Goal: Task Accomplishment & Management: Use online tool/utility

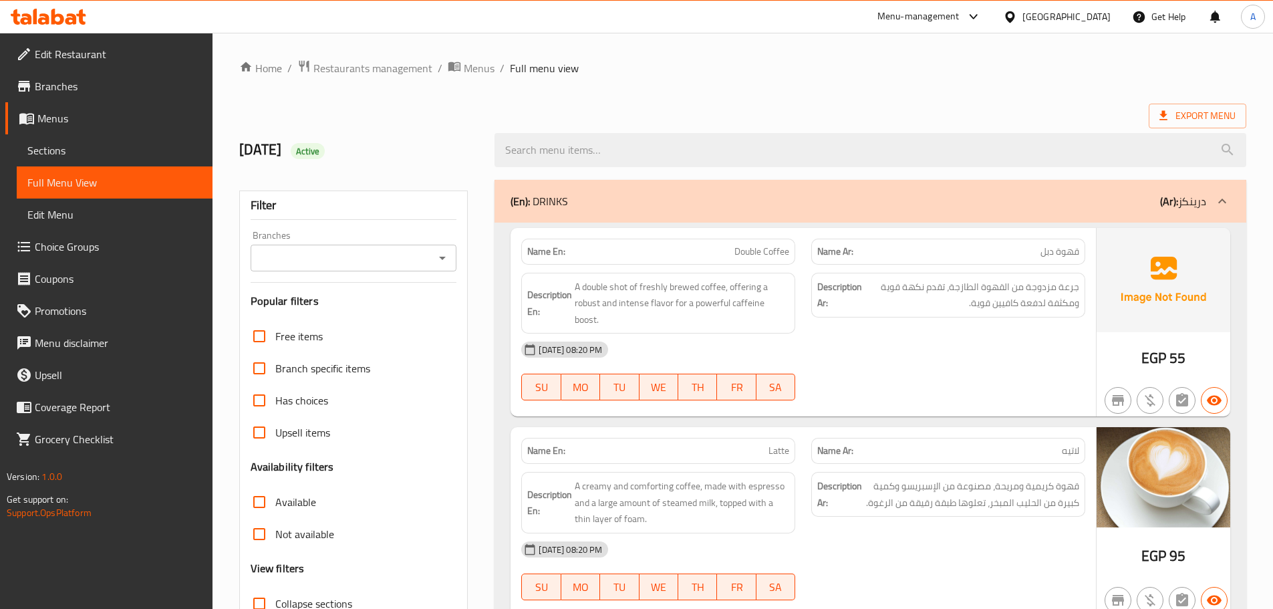
click at [1096, 19] on div "Egypt" at bounding box center [1067, 16] width 88 height 15
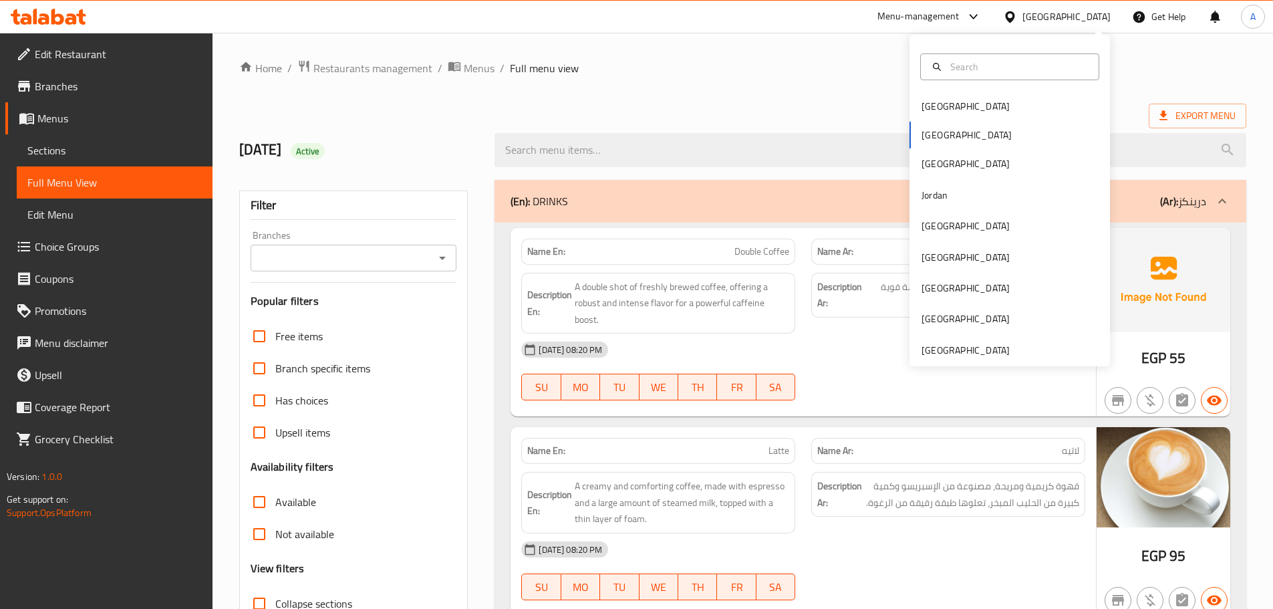
click at [957, 365] on div "Bahrain Egypt Iraq Jordan Kuwait Oman Qatar Saudi Arabia United Arab Emirates" at bounding box center [1010, 201] width 201 height 332
click at [956, 354] on div "[GEOGRAPHIC_DATA]" at bounding box center [966, 350] width 88 height 15
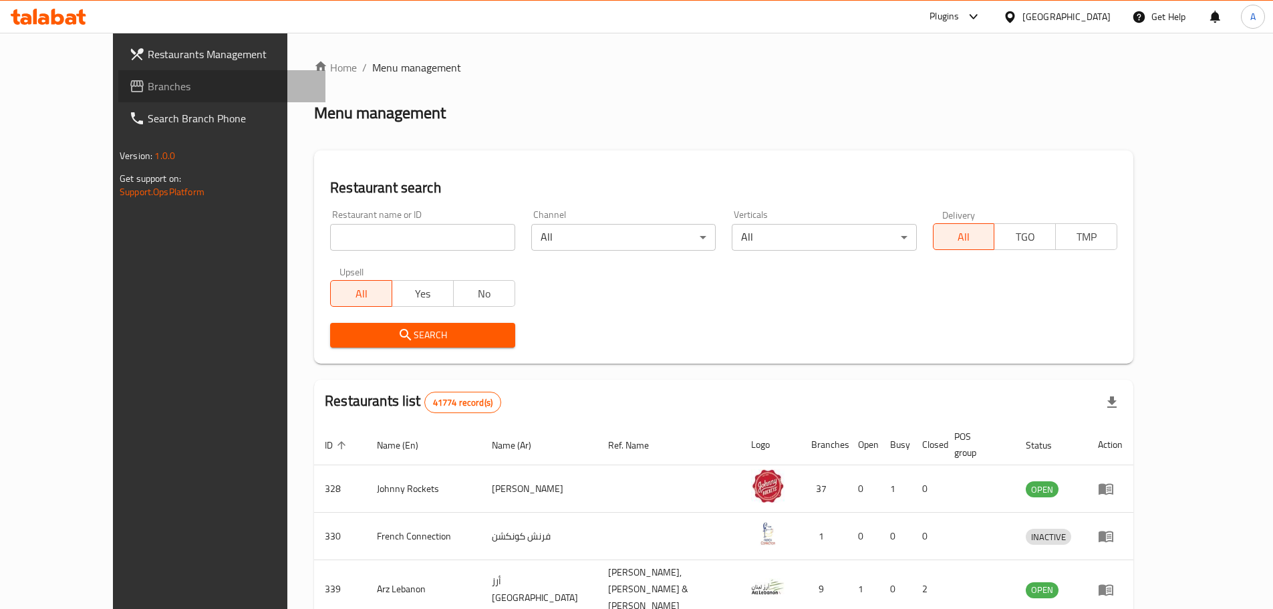
click at [148, 86] on span "Branches" at bounding box center [231, 86] width 167 height 16
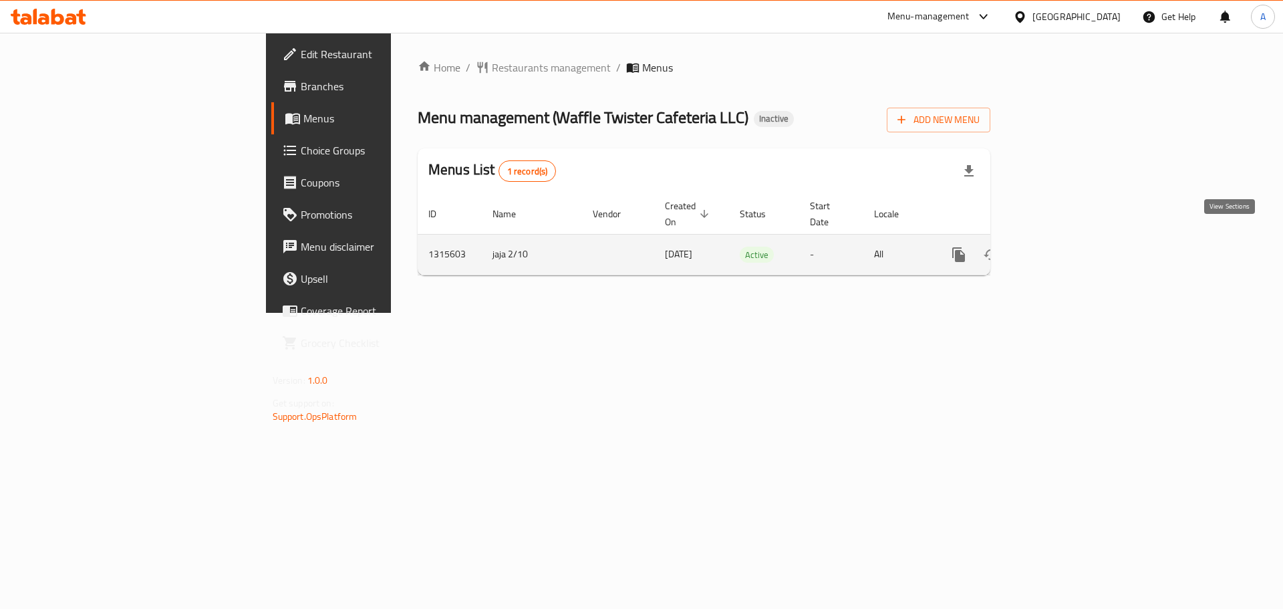
click at [1064, 247] on icon "enhanced table" at bounding box center [1056, 255] width 16 height 16
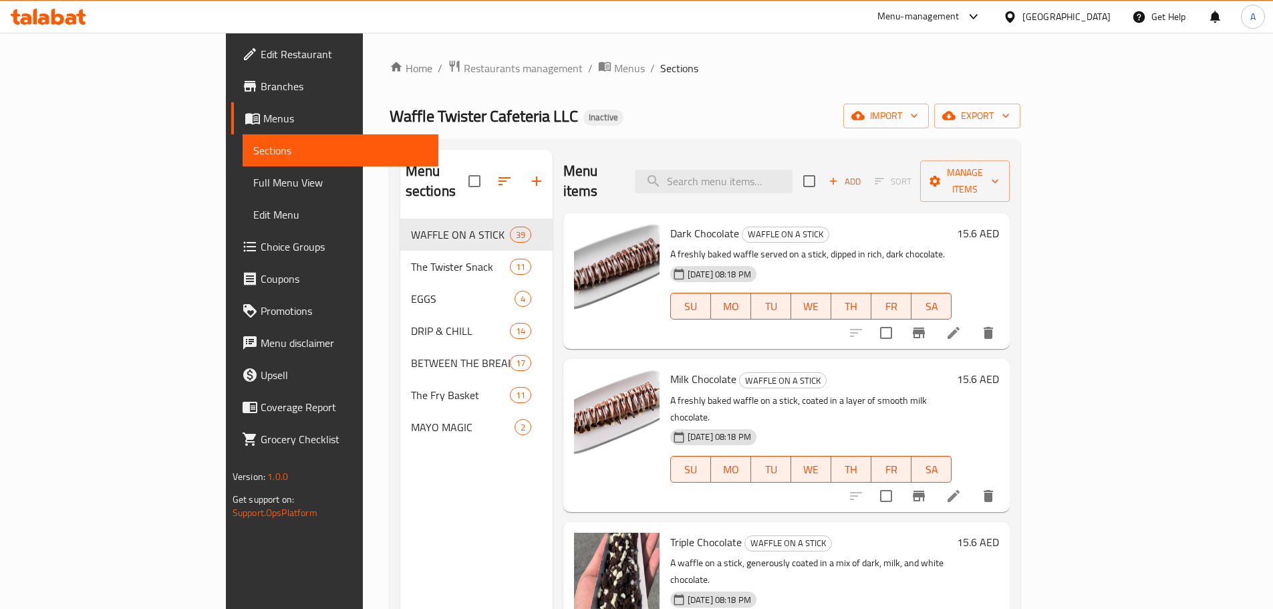
click at [774, 98] on div "Home / Restaurants management / Menus / Sections Waffle Twister Cafeteria LLC I…" at bounding box center [705, 414] width 631 height 710
click at [253, 178] on span "Full Menu View" at bounding box center [340, 182] width 174 height 16
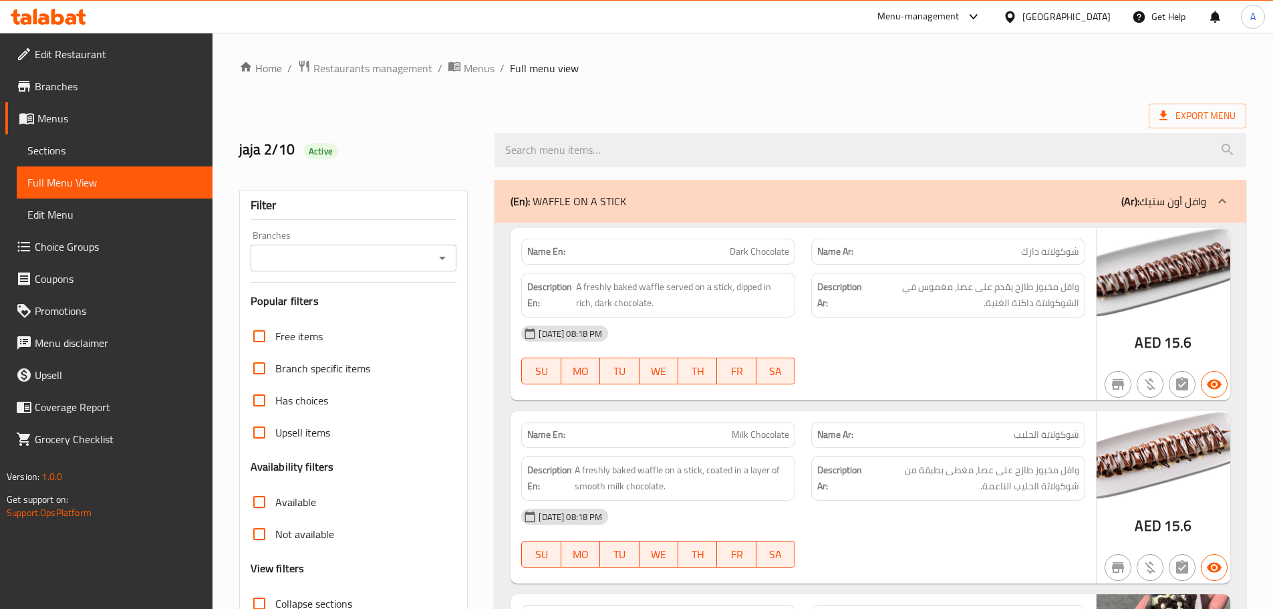
click at [727, 185] on div "(En): WAFFLE ON A STICK (Ar): وافل أون ستيك" at bounding box center [871, 201] width 752 height 43
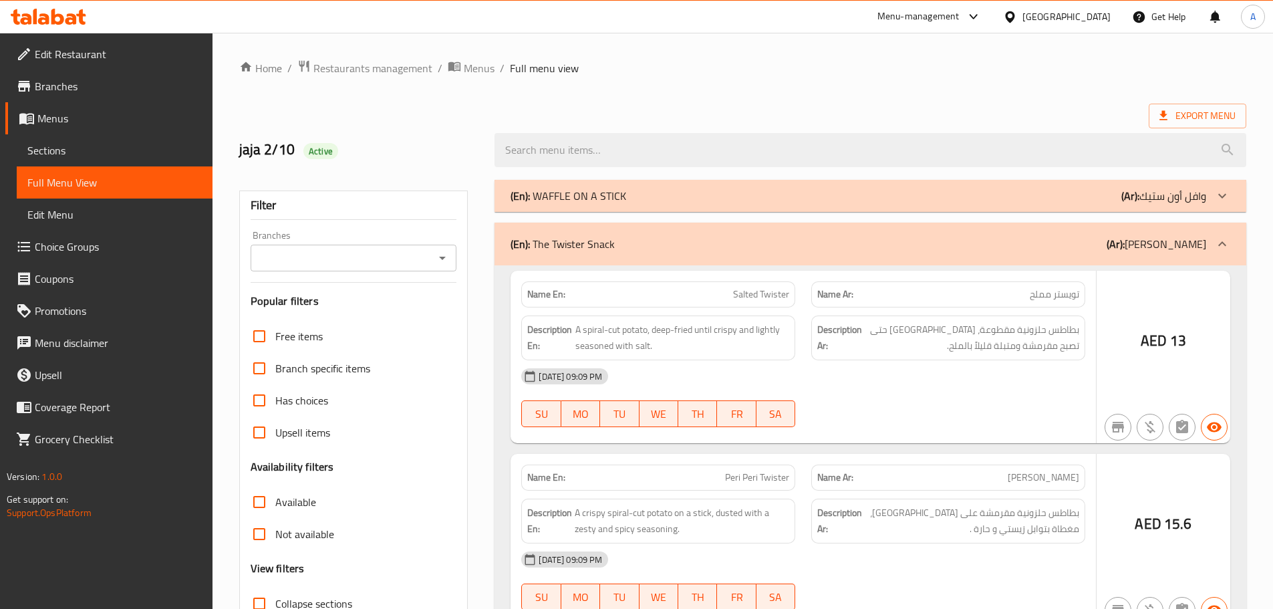
checkbox input "false"
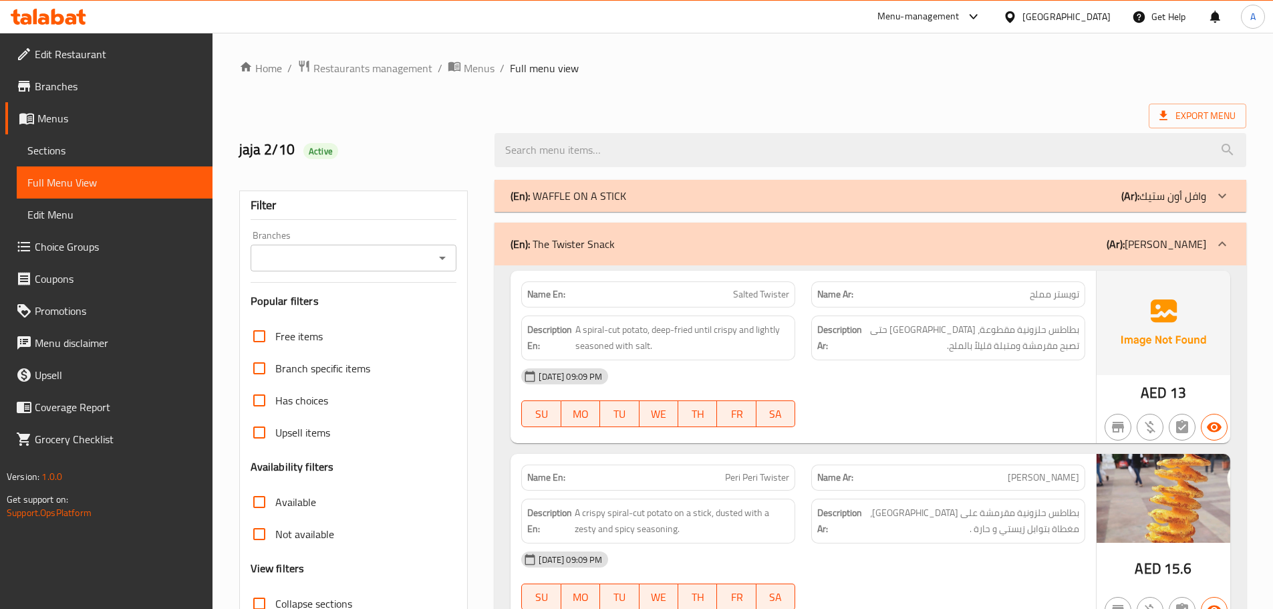
click at [701, 248] on div "(En): The Twister Snack (Ar): [PERSON_NAME]" at bounding box center [859, 244] width 696 height 16
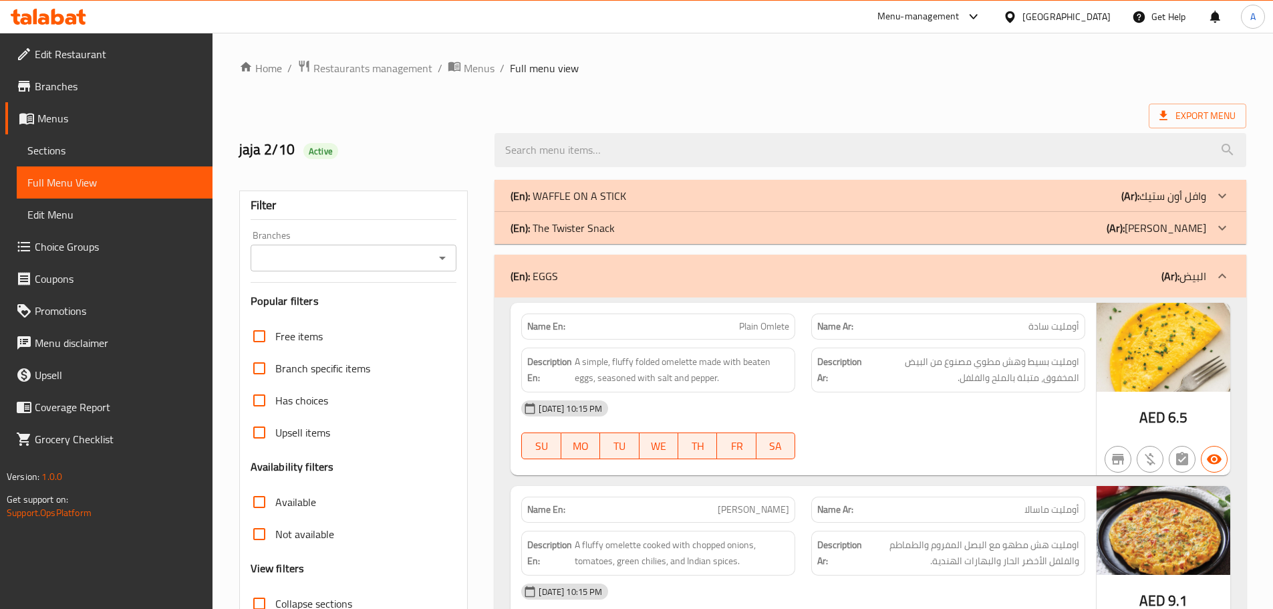
click at [728, 303] on div "Name En: Plain Omlete Name Ar: أومليت سادة Description En: A simple, fluffy fol…" at bounding box center [804, 389] width 586 height 172
click at [721, 280] on div "(En): EGGS (Ar): البيض" at bounding box center [859, 276] width 696 height 16
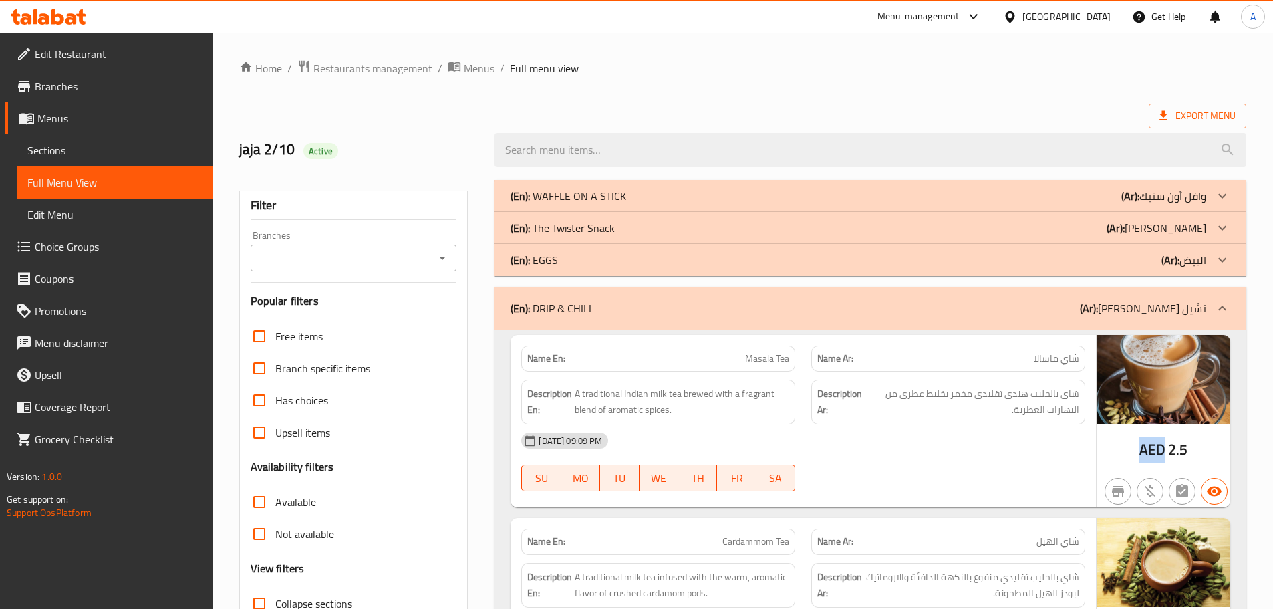
drag, startPoint x: 1166, startPoint y: 450, endPoint x: 1134, endPoint y: 449, distance: 32.1
click at [1134, 449] on div "AED 2.5" at bounding box center [1164, 421] width 134 height 172
copy span "AED"
click at [943, 466] on div "[DATE] 09:09 PM SU MO TU WE TH FR SA" at bounding box center [803, 461] width 580 height 75
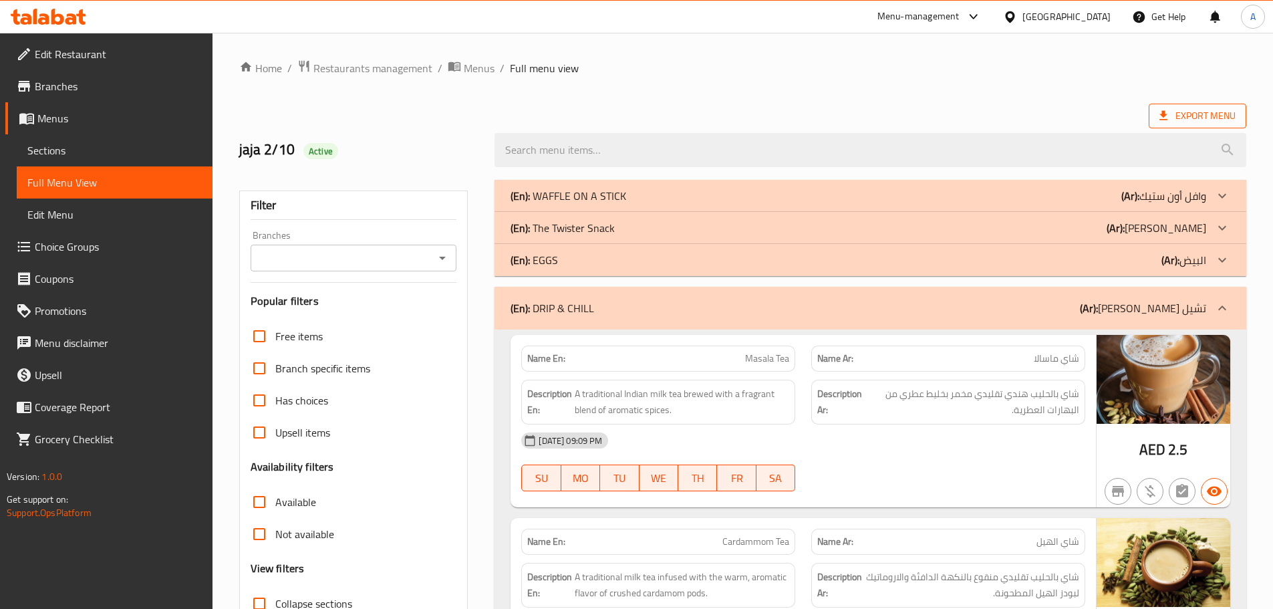
click at [1193, 115] on span "Export Menu" at bounding box center [1198, 116] width 76 height 17
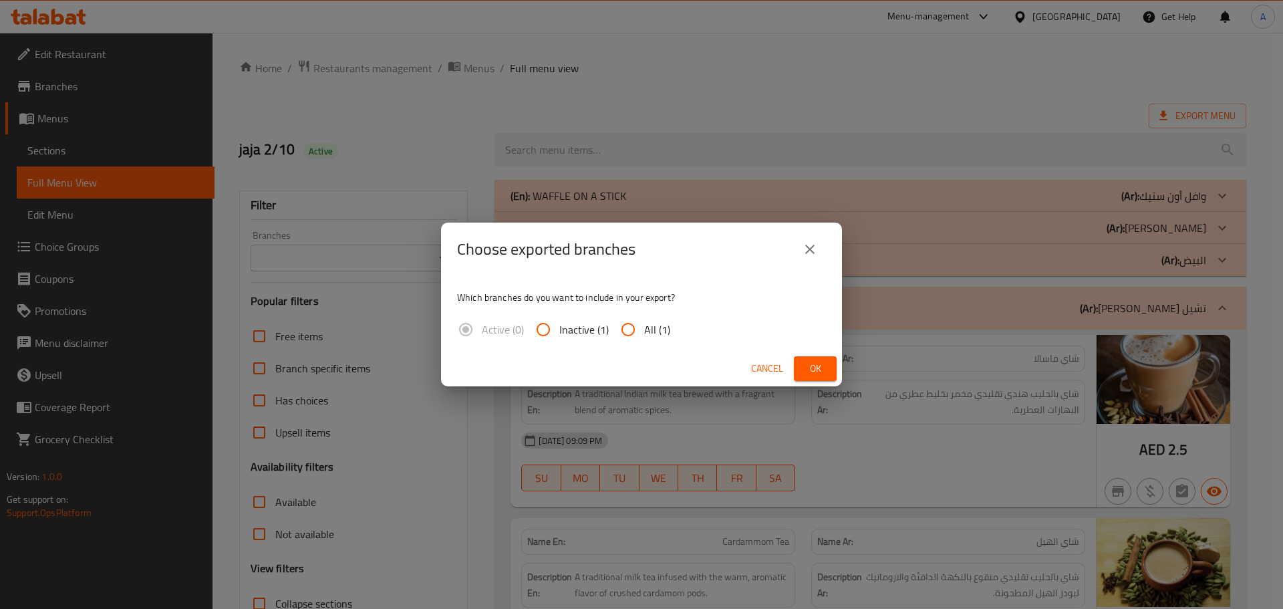
click at [634, 326] on input "All (1)" at bounding box center [628, 330] width 32 height 32
radio input "true"
click at [810, 362] on span "Ok" at bounding box center [815, 368] width 21 height 17
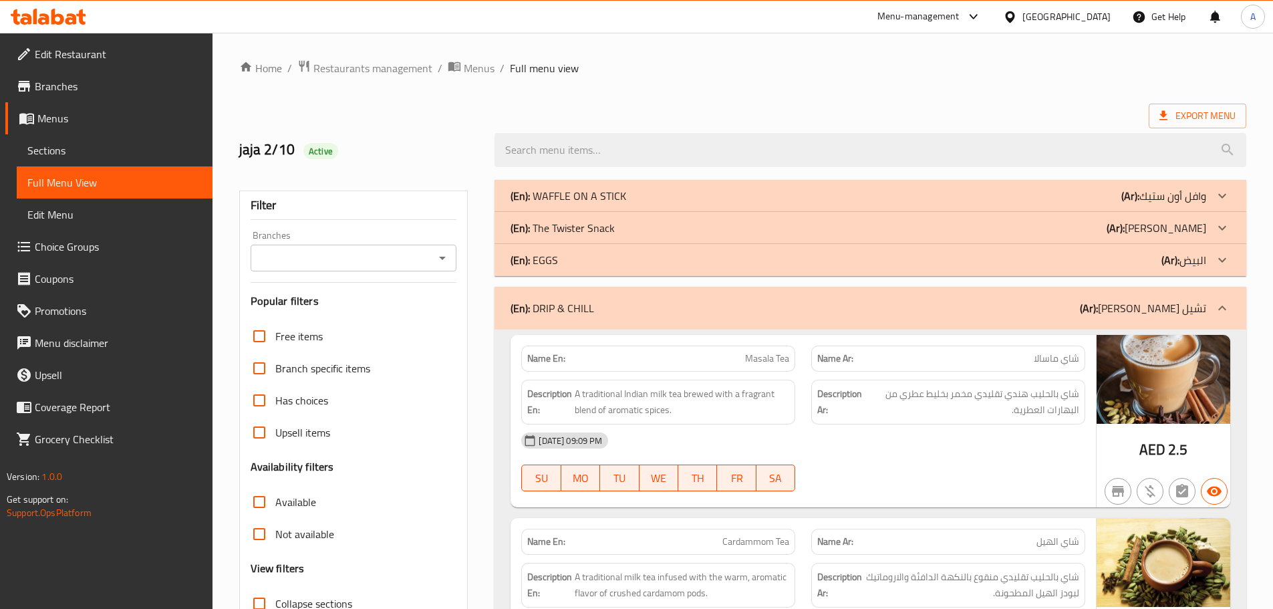
click at [762, 354] on span "Masala Tea" at bounding box center [767, 359] width 44 height 14
drag, startPoint x: 762, startPoint y: 354, endPoint x: 789, endPoint y: 359, distance: 27.3
click at [789, 359] on span "Masala Tea" at bounding box center [767, 359] width 44 height 14
copy span "Masala Tea"
click at [912, 458] on div "[DATE] 09:09 PM SU MO TU WE TH FR SA" at bounding box center [803, 461] width 580 height 75
